Goal: Complete application form

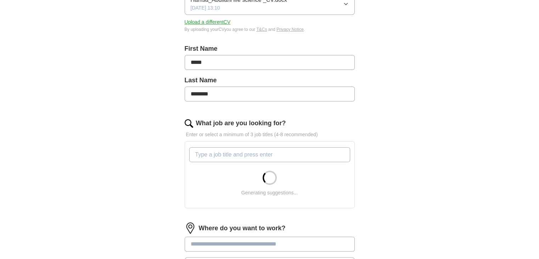
scroll to position [120, 0]
click at [319, 152] on input "What job are you looking for?" at bounding box center [269, 154] width 161 height 15
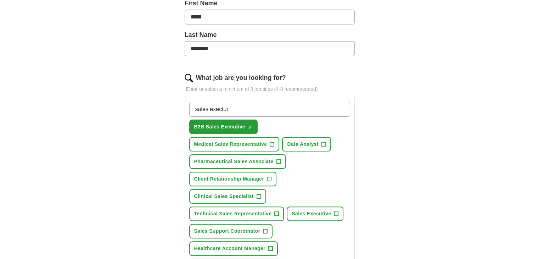
scroll to position [194, 0]
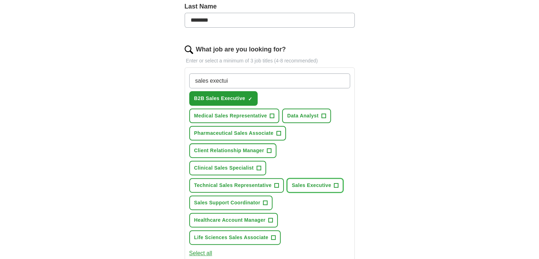
click at [337, 183] on span "+" at bounding box center [336, 186] width 4 height 6
click at [278, 130] on span "+" at bounding box center [278, 133] width 4 height 6
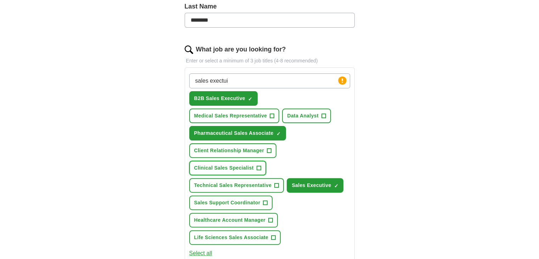
click at [261, 166] on span "+" at bounding box center [259, 168] width 5 height 5
click at [276, 183] on span "+" at bounding box center [277, 186] width 4 height 6
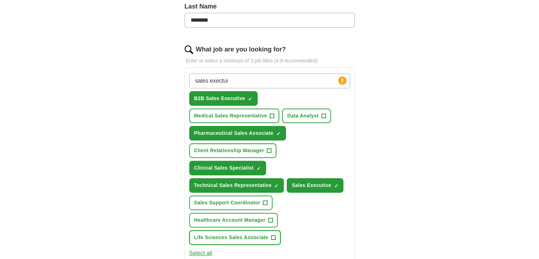
click at [278, 236] on button "Life Sciences Sales Associate +" at bounding box center [235, 237] width 92 height 15
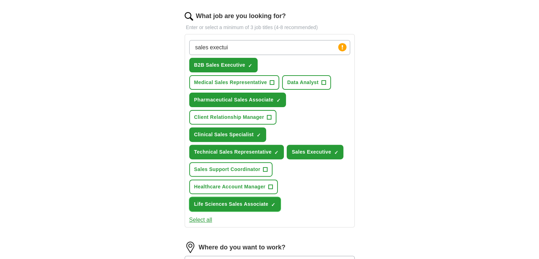
scroll to position [230, 0]
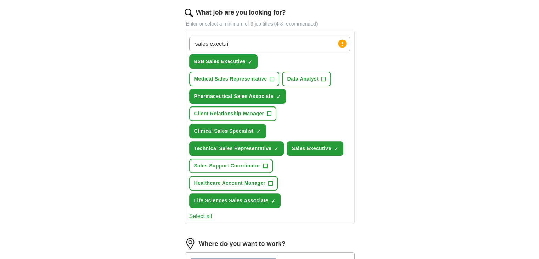
drag, startPoint x: 282, startPoint y: 43, endPoint x: 212, endPoint y: 39, distance: 69.9
click at [212, 39] on input "sales exectui" at bounding box center [269, 44] width 161 height 15
type input "sales"
click at [212, 39] on input "What job are you looking for?" at bounding box center [269, 44] width 161 height 15
type input "s"
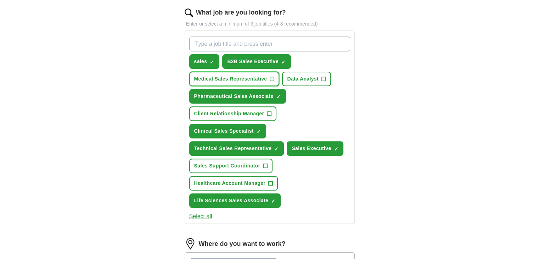
click at [264, 78] on span "Medical Sales Representative" at bounding box center [230, 78] width 73 height 7
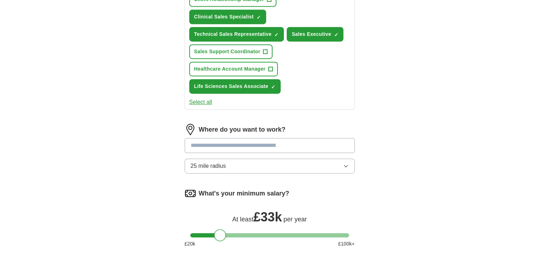
scroll to position [346, 0]
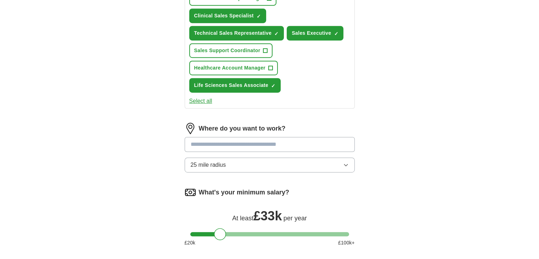
click at [274, 145] on input at bounding box center [270, 144] width 170 height 15
type input "*******"
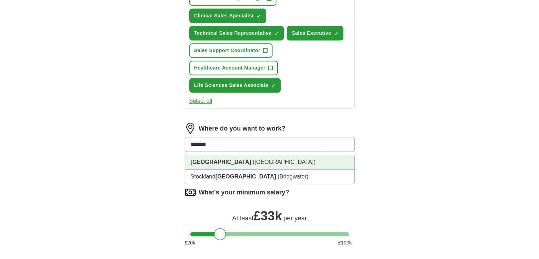
click at [253, 160] on span "([GEOGRAPHIC_DATA])" at bounding box center [284, 162] width 63 height 6
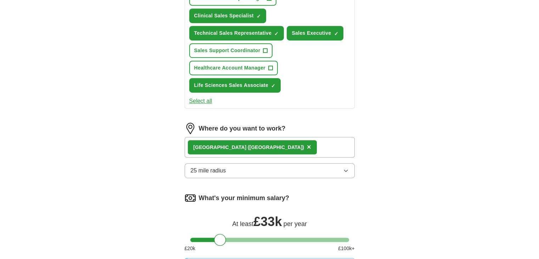
click at [318, 144] on div "[GEOGRAPHIC_DATA] ([GEOGRAPHIC_DATA]) ×" at bounding box center [270, 147] width 170 height 21
click at [309, 145] on div "[GEOGRAPHIC_DATA] ([GEOGRAPHIC_DATA]) ×" at bounding box center [270, 147] width 170 height 21
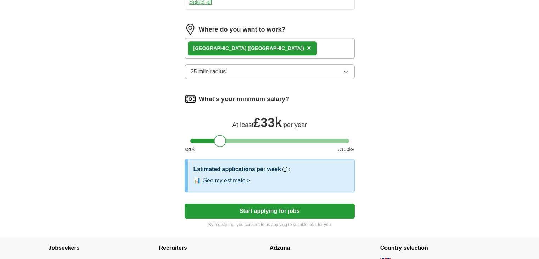
scroll to position [445, 0]
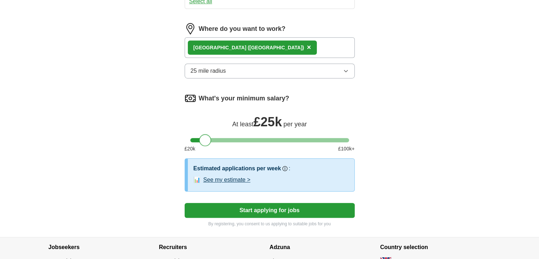
drag, startPoint x: 215, startPoint y: 138, endPoint x: 200, endPoint y: 138, distance: 15.2
click at [200, 138] on div at bounding box center [205, 140] width 12 height 12
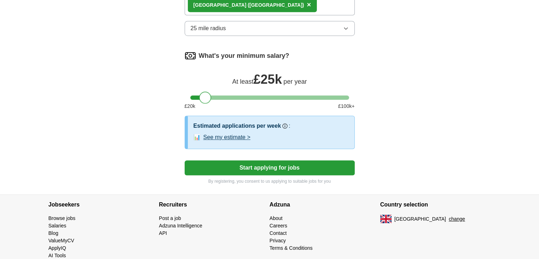
scroll to position [488, 0]
click at [315, 167] on button "Start applying for jobs" at bounding box center [270, 167] width 170 height 15
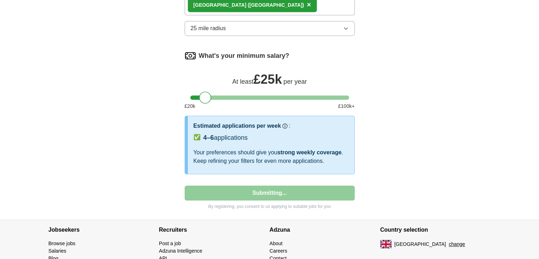
select select "**"
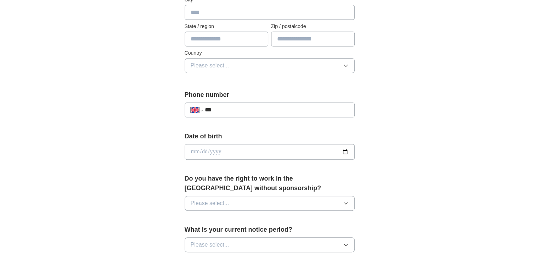
scroll to position [61, 0]
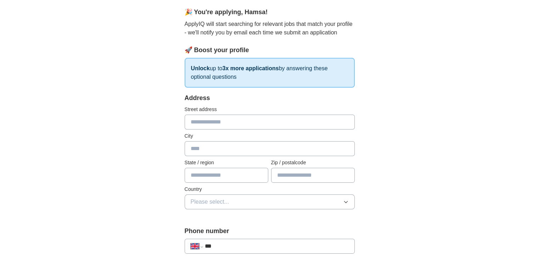
click at [290, 120] on input "text" at bounding box center [270, 121] width 170 height 15
type input "**********"
type input "*******"
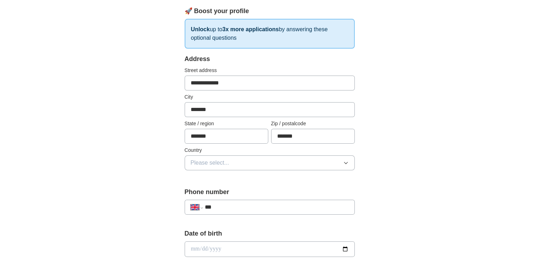
scroll to position [100, 0]
click at [249, 137] on input "*******" at bounding box center [227, 135] width 84 height 15
type input "****"
click at [240, 163] on button "Please select..." at bounding box center [270, 162] width 170 height 15
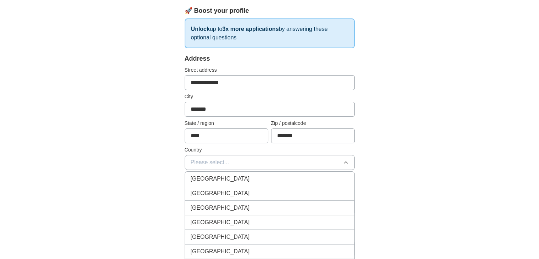
click at [239, 174] on div "[GEOGRAPHIC_DATA]" at bounding box center [270, 178] width 158 height 9
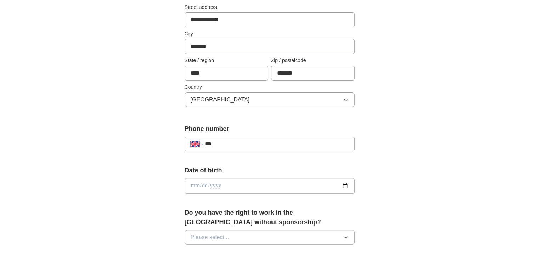
scroll to position [164, 0]
click at [249, 129] on label "Phone number" at bounding box center [270, 128] width 170 height 10
click at [249, 135] on div "**********" at bounding box center [270, 142] width 170 height 15
click at [248, 139] on input "***" at bounding box center [276, 143] width 144 height 9
type input "**********"
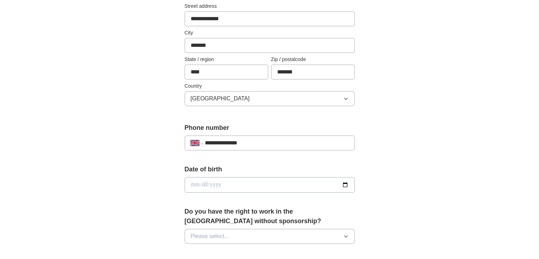
click at [245, 178] on input "date" at bounding box center [270, 185] width 170 height 16
click at [245, 181] on input "date" at bounding box center [270, 185] width 170 height 16
click at [347, 185] on input "date" at bounding box center [270, 185] width 170 height 16
click at [447, 182] on div "**********" at bounding box center [270, 176] width 454 height 636
click at [344, 184] on input "date" at bounding box center [270, 185] width 170 height 16
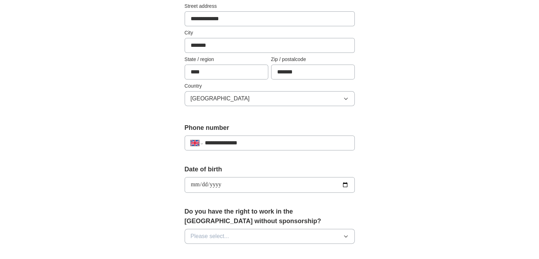
type input "**********"
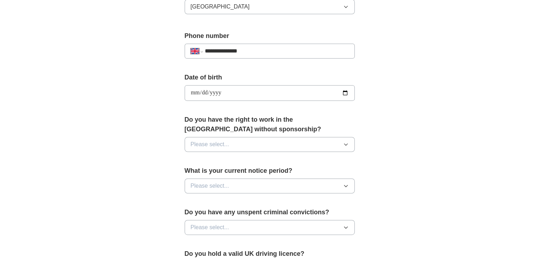
scroll to position [256, 0]
click at [332, 141] on button "Please select..." at bounding box center [270, 143] width 170 height 15
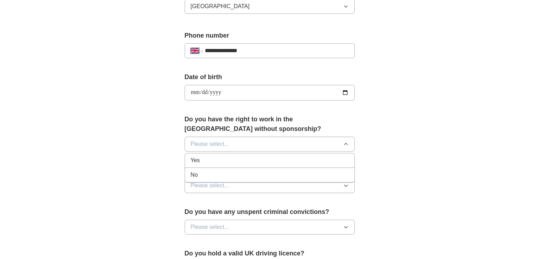
click at [212, 160] on div "Yes" at bounding box center [270, 160] width 158 height 9
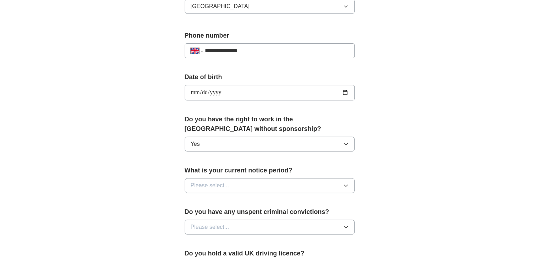
click at [290, 184] on button "Please select..." at bounding box center [270, 185] width 170 height 15
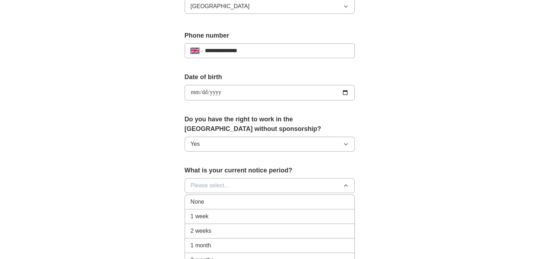
click at [215, 206] on li "None" at bounding box center [269, 202] width 169 height 15
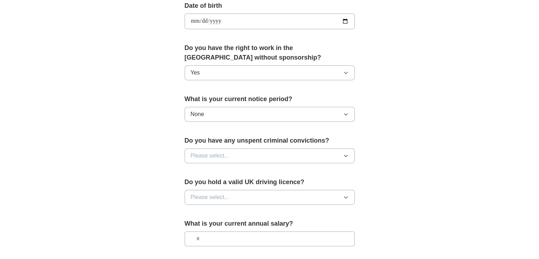
scroll to position [331, 0]
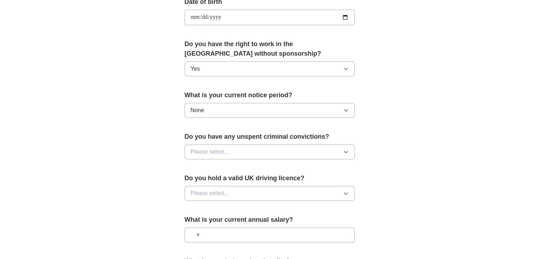
click at [257, 145] on button "Please select..." at bounding box center [270, 151] width 170 height 15
click at [211, 180] on div "No" at bounding box center [270, 182] width 158 height 9
click at [212, 189] on span "Please select..." at bounding box center [210, 193] width 39 height 9
click at [193, 205] on span "Yes" at bounding box center [195, 209] width 9 height 9
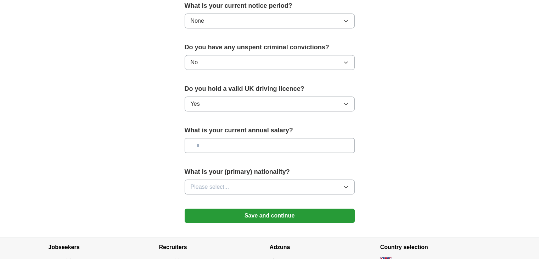
scroll to position [422, 0]
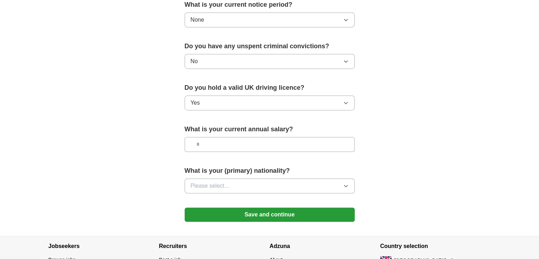
click at [219, 143] on input "text" at bounding box center [270, 144] width 170 height 15
click at [240, 187] on button "Please select..." at bounding box center [270, 185] width 170 height 15
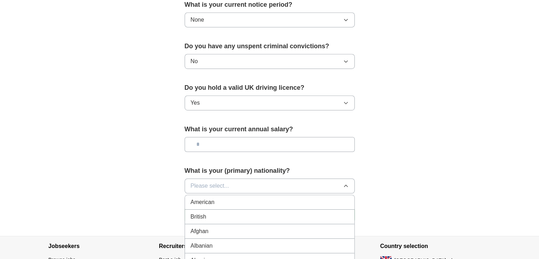
click at [224, 213] on div "British" at bounding box center [270, 216] width 158 height 9
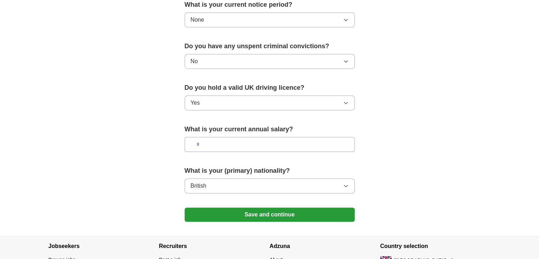
click at [271, 214] on button "Save and continue" at bounding box center [270, 214] width 170 height 14
